Goal: Task Accomplishment & Management: Complete application form

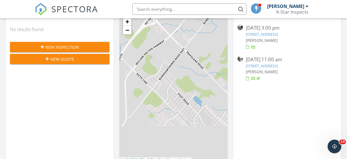
scroll to position [63, 0]
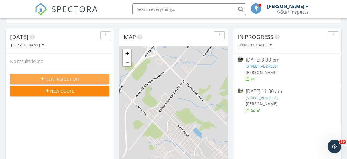
click at [60, 77] on span "New Inspection" at bounding box center [62, 79] width 34 height 6
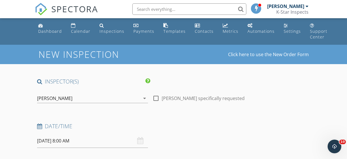
click at [156, 101] on div at bounding box center [156, 98] width 10 height 10
checkbox input "true"
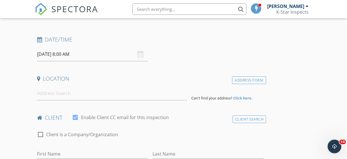
click at [59, 56] on input "09/29/2025 8:00 AM" at bounding box center [92, 54] width 111 height 14
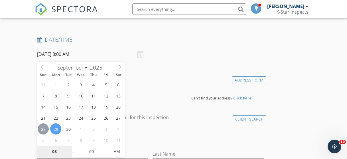
type input "09/28/2025 8:00 AM"
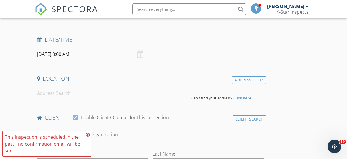
click at [88, 135] on icon at bounding box center [88, 134] width 4 height 5
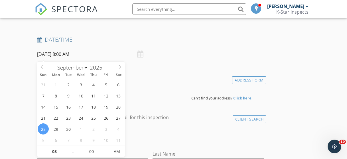
click at [55, 55] on input "09/28/2025 8:00 AM" at bounding box center [92, 54] width 111 height 14
type input "09"
type input "09/28/2025 9:00 AM"
click at [69, 150] on span at bounding box center [70, 149] width 4 height 6
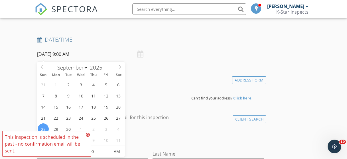
click at [69, 150] on span "This inspection is scheduled in the past - no confirmation email will be sent." at bounding box center [46, 144] width 89 height 26
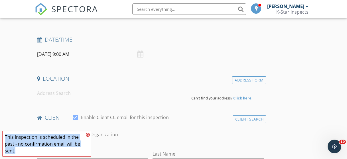
click at [69, 150] on div "This inspection is scheduled in the past - no confirmation email will be sent." at bounding box center [44, 144] width 79 height 21
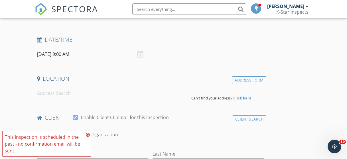
click at [87, 136] on icon at bounding box center [88, 134] width 4 height 5
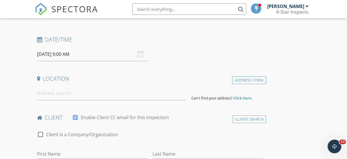
click at [60, 55] on input "09/28/2025 9:00 AM" at bounding box center [92, 54] width 111 height 14
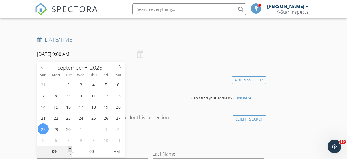
type input "10"
type input "09/28/2025 10:00 AM"
click at [69, 149] on span at bounding box center [70, 149] width 4 height 6
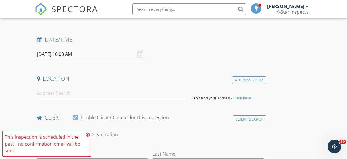
click at [69, 149] on span "This inspection is scheduled in the past - no confirmation email will be sent." at bounding box center [46, 144] width 89 height 26
click at [88, 136] on icon at bounding box center [88, 134] width 4 height 5
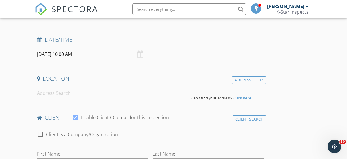
click at [57, 52] on input "09/28/2025 10:00 AM" at bounding box center [92, 54] width 111 height 14
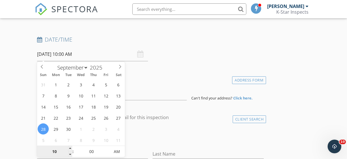
click at [55, 151] on input "10" at bounding box center [54, 151] width 35 height 11
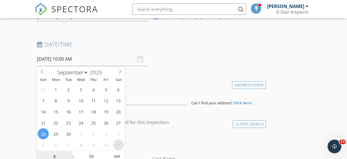
scroll to position [146, 0]
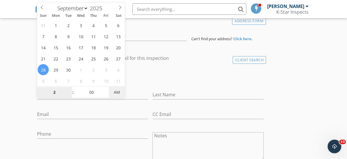
type input "02"
type input "09/28/2025 2:00 PM"
click at [118, 95] on span "AM" at bounding box center [117, 92] width 16 height 11
click at [148, 86] on div "First Name" at bounding box center [93, 95] width 116 height 20
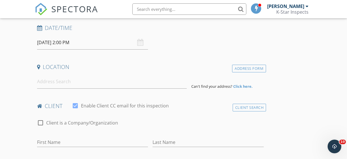
scroll to position [95, 0]
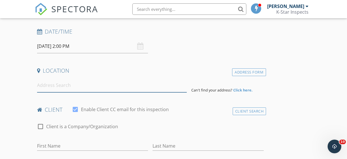
click at [94, 85] on input at bounding box center [112, 85] width 150 height 14
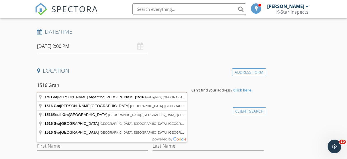
type input "1516 Grand"
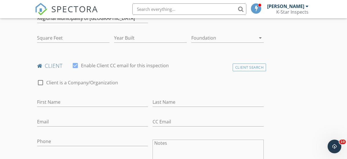
scroll to position [224, 0]
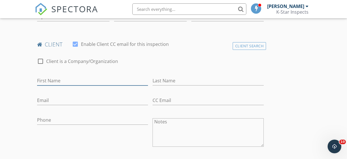
click at [65, 82] on input "First Name" at bounding box center [92, 80] width 111 height 9
type input "Kim"
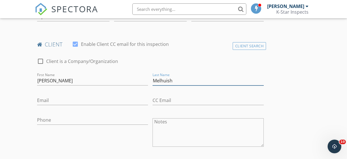
type input "Melhuish"
click at [43, 100] on input "Email" at bounding box center [92, 100] width 111 height 9
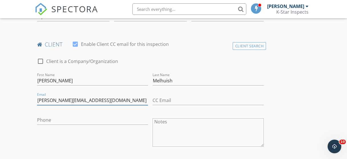
type input "kim@kimrealhomes.ca"
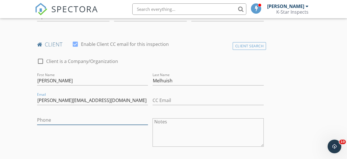
click at [59, 122] on input "Phone" at bounding box center [92, 119] width 111 height 9
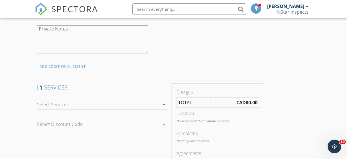
scroll to position [362, 0]
type input "416-804-9604"
click at [163, 104] on icon "arrow_drop_down" at bounding box center [163, 104] width 7 height 7
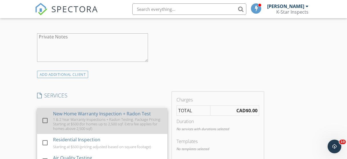
scroll to position [353, 0]
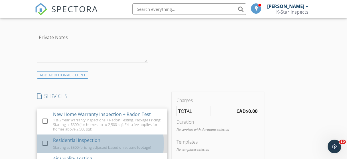
click at [97, 140] on div "Residential Inspection" at bounding box center [76, 140] width 47 height 7
checkbox input "false"
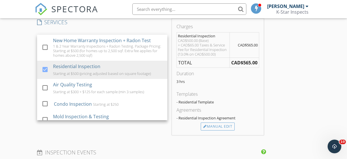
scroll to position [427, 0]
click at [141, 128] on div "SERVICES check_box_outline_blank New Home Warranty Inspection + Radon Test 1 & …" at bounding box center [102, 76] width 135 height 116
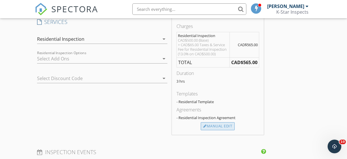
click at [217, 125] on div "Manual Edit" at bounding box center [218, 126] width 34 height 8
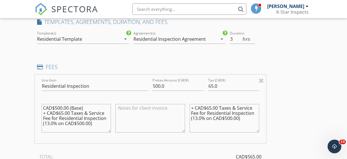
drag, startPoint x: 94, startPoint y: 126, endPoint x: 46, endPoint y: 105, distance: 52.3
click at [46, 105] on textarea "CAD$500.00 (Base) + CAD$65.00 Taxes & Service Fee for Residential Inspection (1…" at bounding box center [77, 118] width 70 height 28
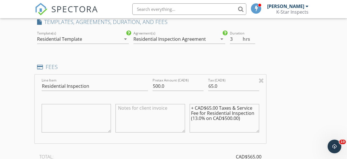
drag, startPoint x: 247, startPoint y: 122, endPoint x: 189, endPoint y: 109, distance: 59.1
click at [189, 109] on textarea "+ CAD$65.00 Taxes & Service Fee for Residential Inspection (13.0% on CAD$500.00)" at bounding box center [224, 118] width 70 height 28
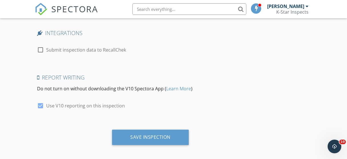
scroll to position [921, 0]
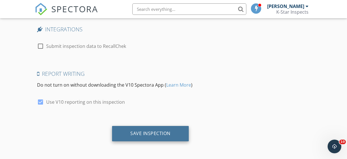
click at [148, 133] on div "Save Inspection" at bounding box center [150, 133] width 40 height 6
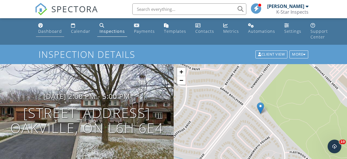
click at [51, 32] on div "Dashboard" at bounding box center [50, 30] width 24 height 5
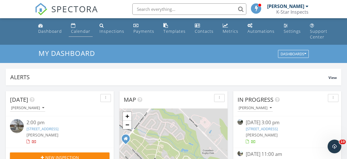
click at [82, 31] on div "Calendar" at bounding box center [80, 30] width 19 height 5
